Goal: Task Accomplishment & Management: Complete application form

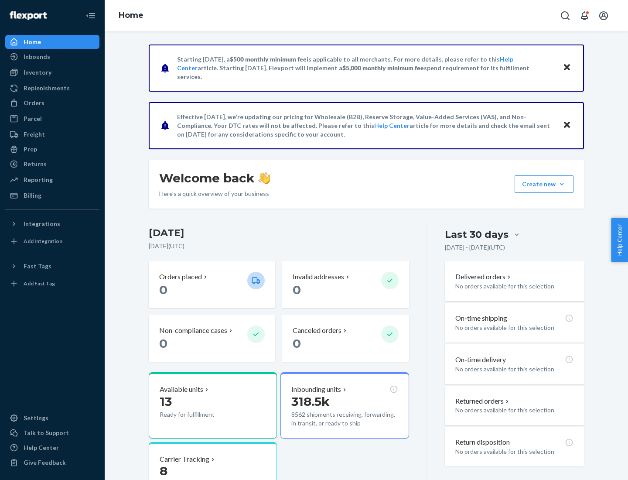
click at [45, 88] on div "Replenishments" at bounding box center [47, 88] width 46 height 9
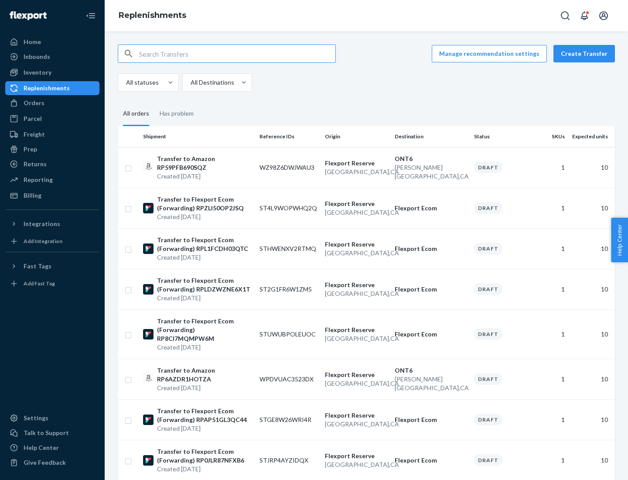
click at [586, 54] on button "Create Transfer" at bounding box center [583, 53] width 61 height 17
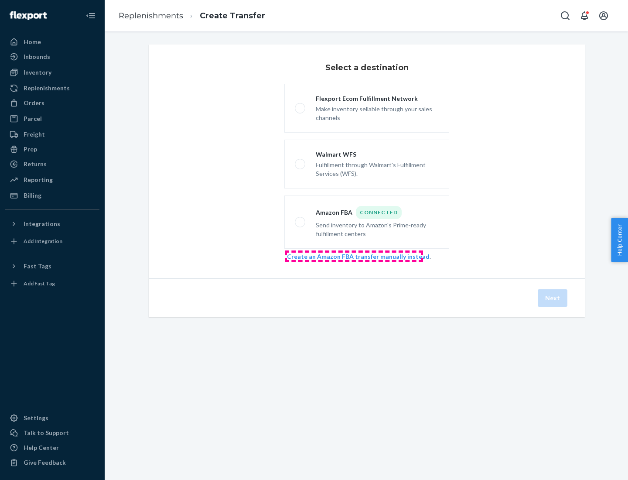
click at [354, 256] on link "Create an Amazon FBA transfer manually instead" at bounding box center [358, 256] width 143 height 7
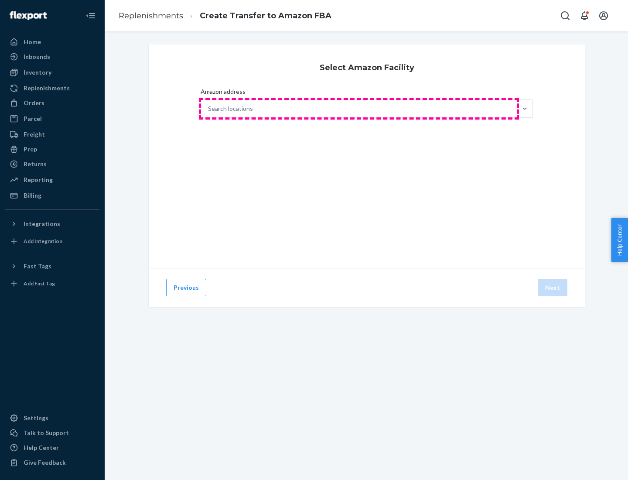
click at [359, 109] on div "Search locations" at bounding box center [359, 108] width 316 height 17
click at [209, 109] on input "Amazon address Search locations" at bounding box center [208, 108] width 1 height 9
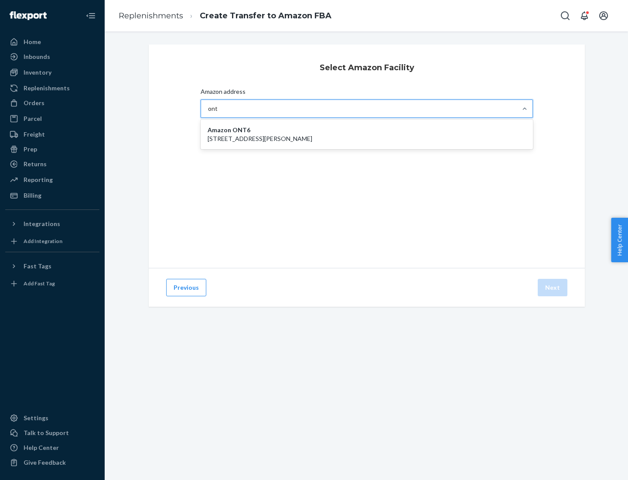
type input "ont6"
click at [367, 134] on p "[STREET_ADDRESS][PERSON_NAME]" at bounding box center [367, 138] width 318 height 9
click at [222, 113] on input "ont6" at bounding box center [215, 108] width 14 height 9
click at [553, 287] on button "Next" at bounding box center [553, 287] width 30 height 17
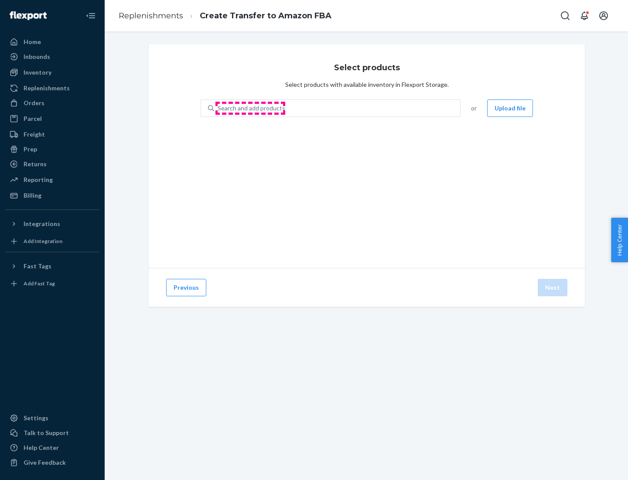
click at [250, 108] on div "Search and add products" at bounding box center [252, 108] width 68 height 9
click at [219, 108] on input "Search and add products" at bounding box center [218, 108] width 1 height 9
type input "test"
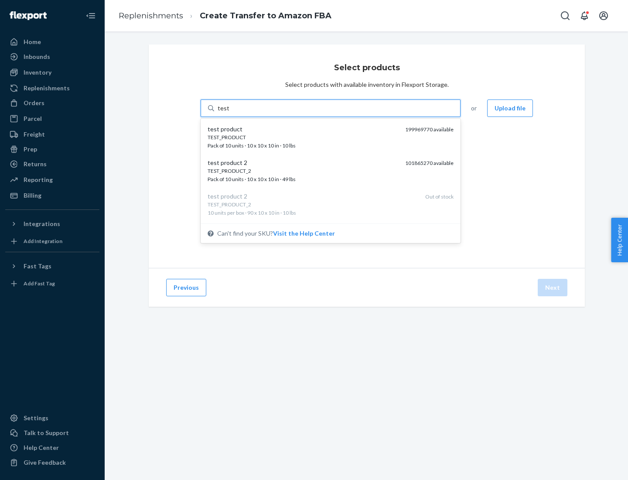
scroll to position [4, 0]
click at [303, 171] on div "TEST_PRODUCT_2 Pack of 10 units · 10 x 10 x 10 in · 49 lbs" at bounding box center [303, 171] width 191 height 16
click at [229, 113] on input "test" at bounding box center [223, 108] width 11 height 9
